Goal: Information Seeking & Learning: Learn about a topic

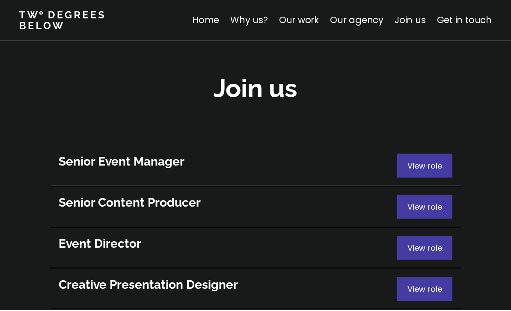
scroll to position [4655, 0]
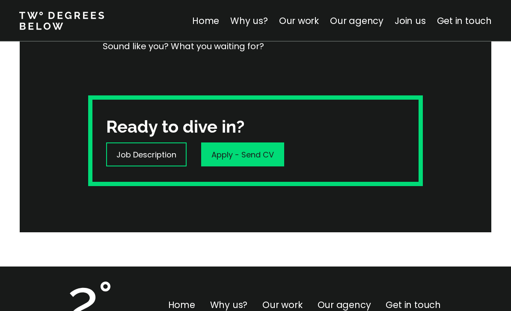
scroll to position [273, 0]
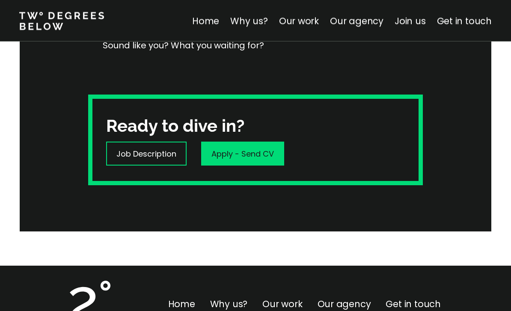
click at [154, 159] on p "Job Description" at bounding box center [146, 154] width 60 height 12
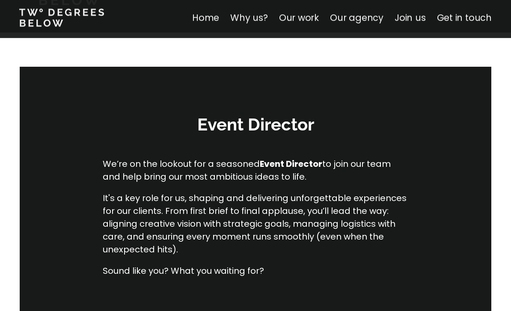
scroll to position [0, 0]
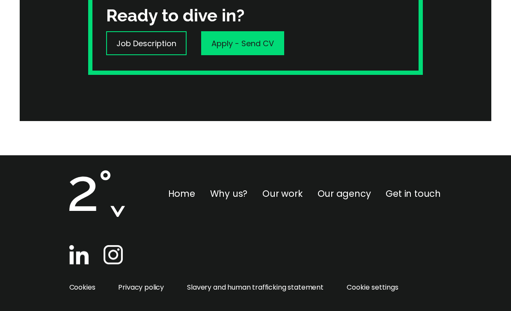
scroll to position [4655, 0]
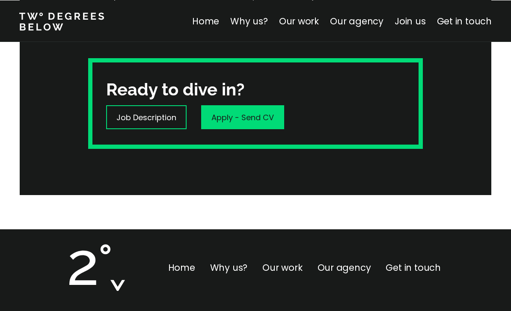
scroll to position [279, 0]
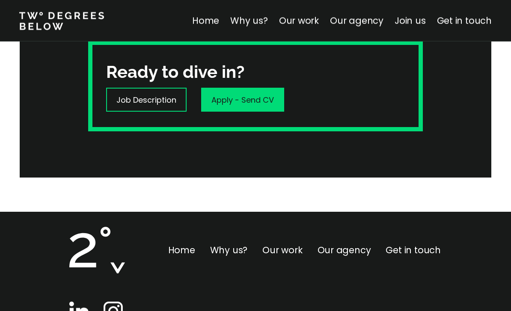
click at [157, 99] on p "Job Description" at bounding box center [146, 100] width 60 height 12
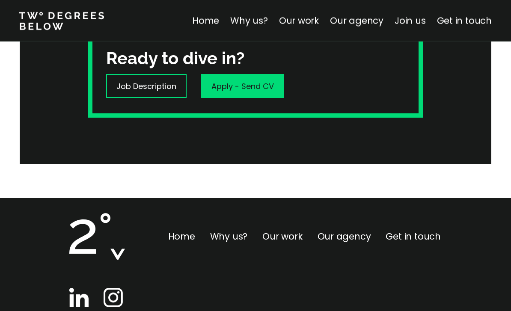
click at [166, 89] on p "Job Description" at bounding box center [146, 86] width 60 height 12
